Goal: Transaction & Acquisition: Purchase product/service

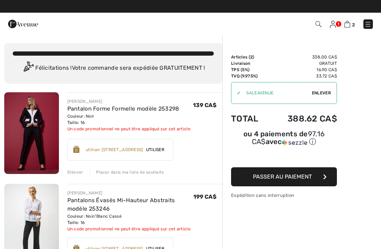
click at [71, 171] on div "Enlever" at bounding box center [75, 172] width 16 height 6
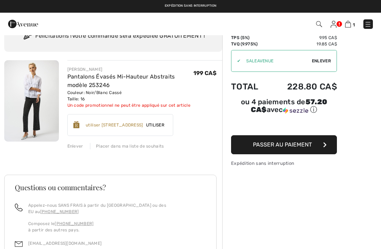
scroll to position [32, 0]
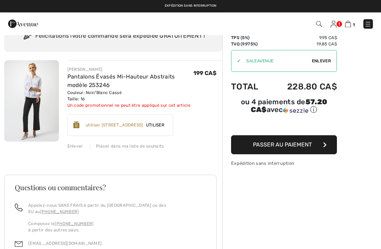
click at [165, 123] on span "Utiliser" at bounding box center [155, 125] width 24 height 6
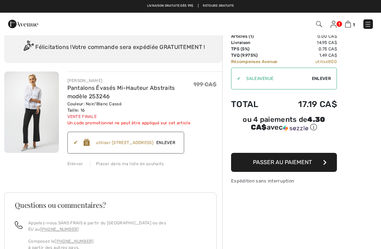
scroll to position [0, 0]
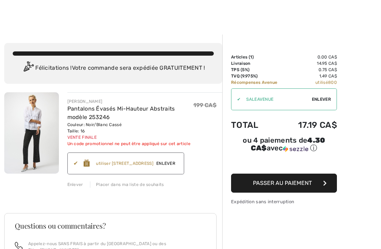
click at [243, 182] on button "Passer au paiement" at bounding box center [284, 183] width 106 height 19
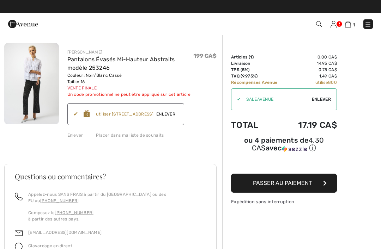
click at [244, 185] on button "Passer au paiement" at bounding box center [284, 183] width 106 height 19
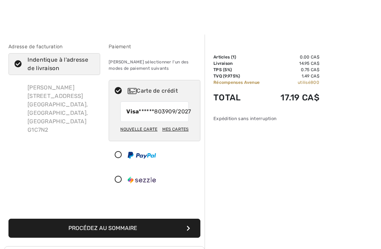
scroll to position [48, 0]
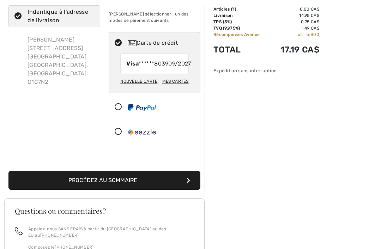
click at [67, 190] on button "Procédez au sommaire" at bounding box center [104, 180] width 192 height 19
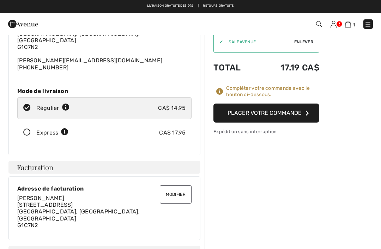
scroll to position [57, 0]
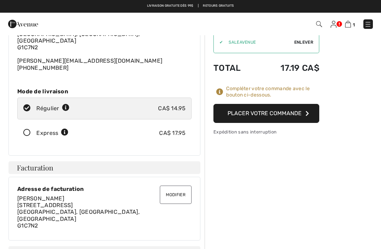
click at [231, 118] on button "Placer votre commande" at bounding box center [266, 113] width 106 height 19
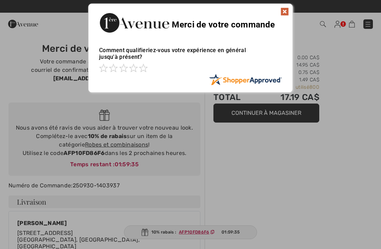
click at [284, 11] on img at bounding box center [284, 11] width 8 height 8
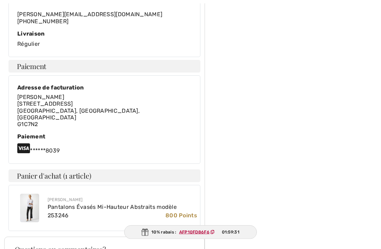
scroll to position [253, 0]
